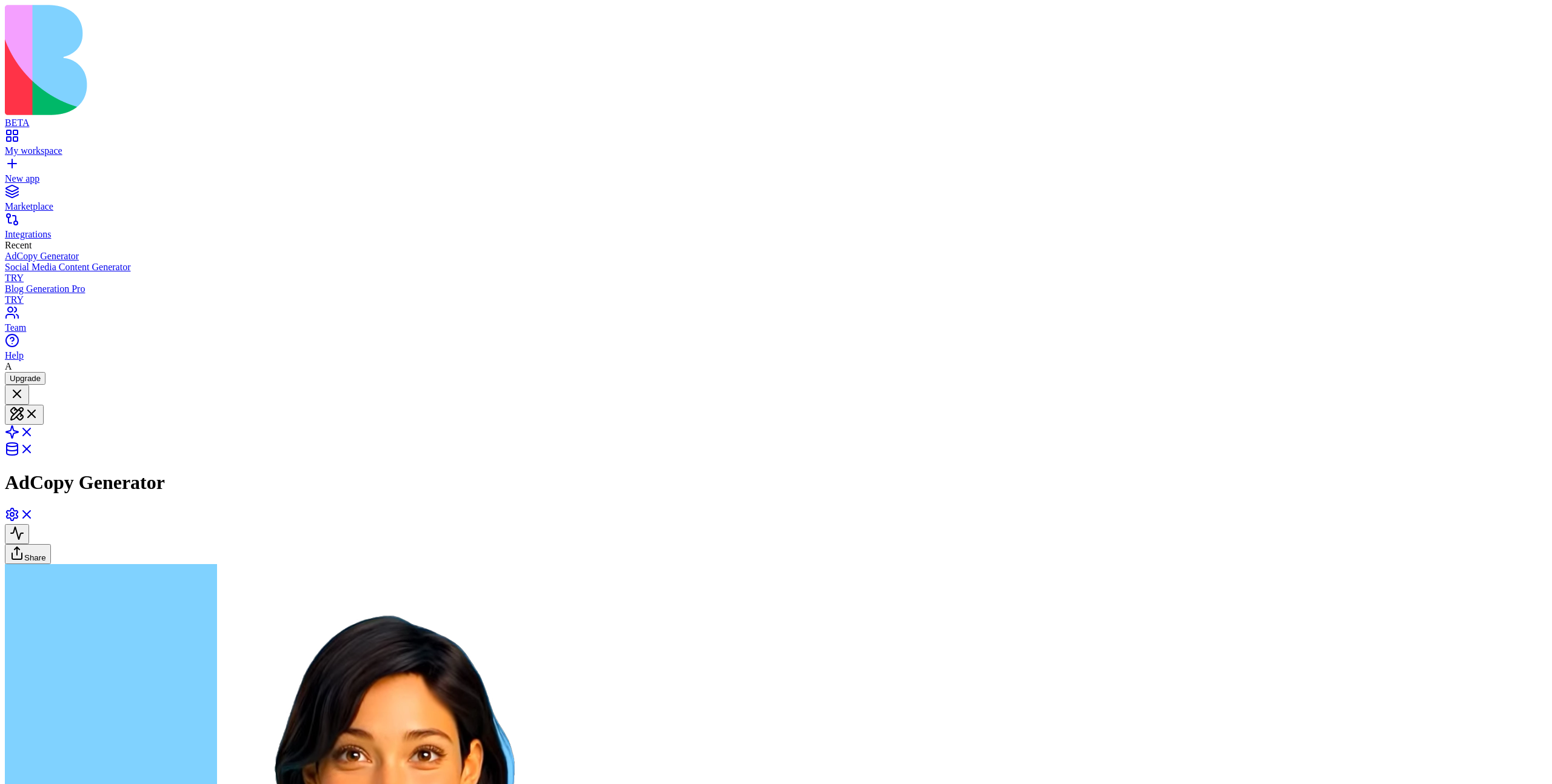
scroll to position [102, 0]
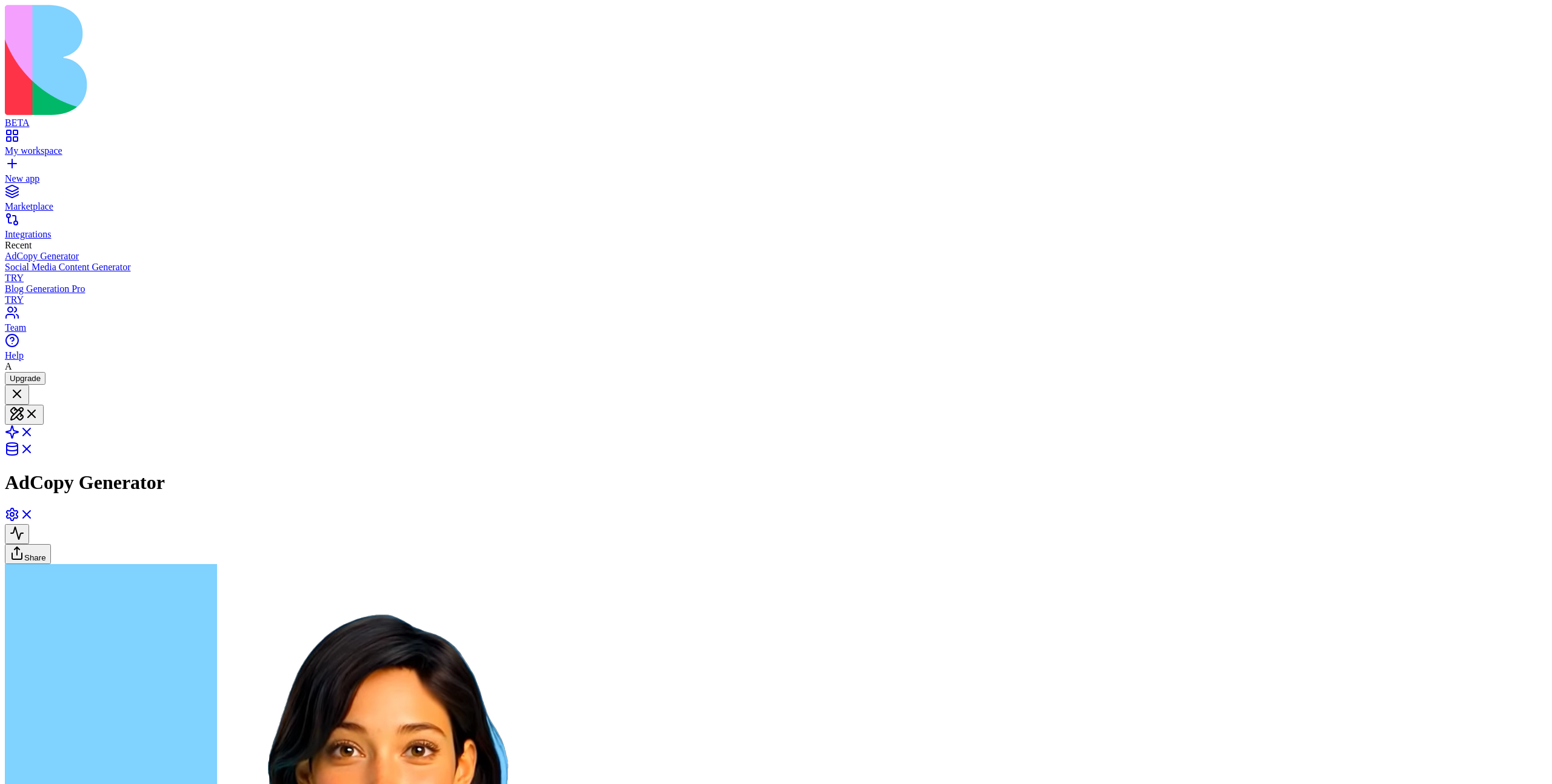
drag, startPoint x: 925, startPoint y: 4729, endPoint x: 849, endPoint y: 4735, distance: 76.2
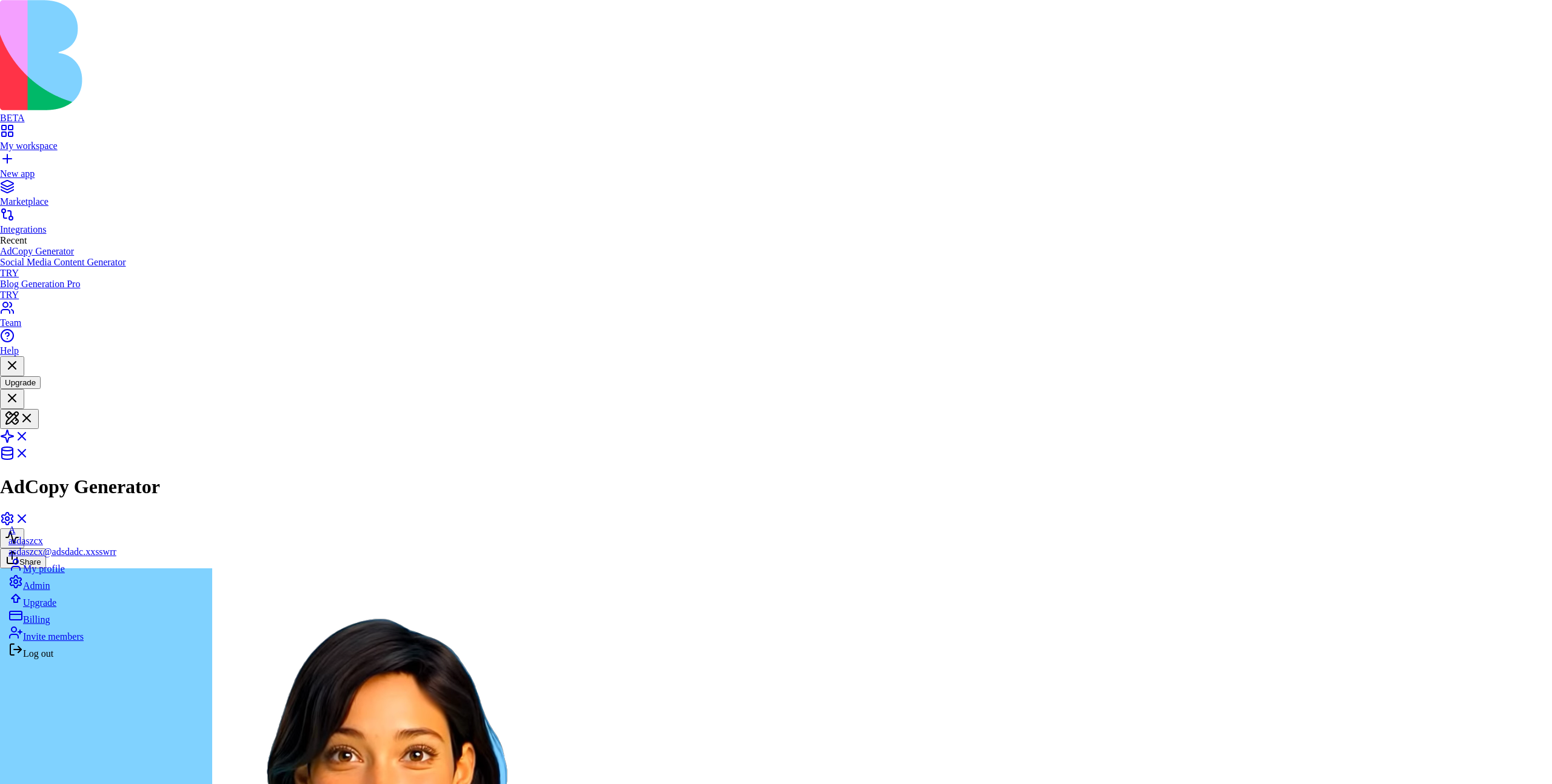
click at [86, 659] on div "Log out" at bounding box center [62, 651] width 108 height 17
